Goal: Transaction & Acquisition: Purchase product/service

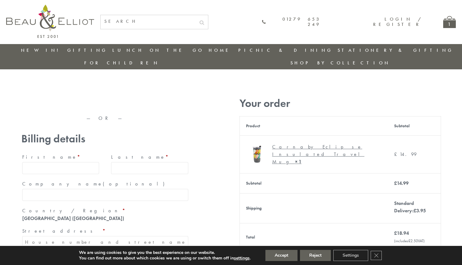
type input "[EMAIL_ADDRESS][DOMAIN_NAME]"
type input "[PERSON_NAME]"
type input "23, [GEOGRAPHIC_DATA], [GEOGRAPHIC_DATA]"
type input "London"
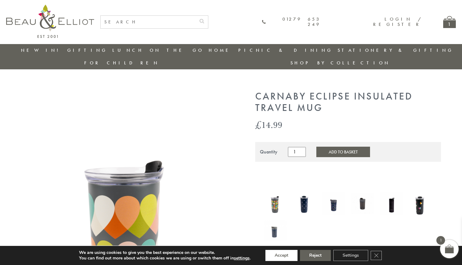
click at [282, 256] on button "Accept" at bounding box center [281, 255] width 32 height 11
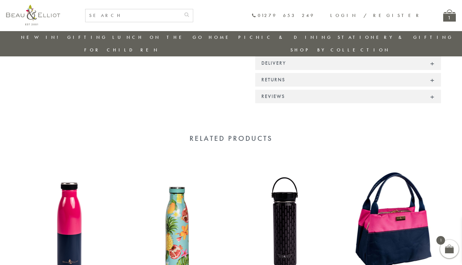
scroll to position [529, 0]
